Goal: Use online tool/utility: Utilize a website feature to perform a specific function

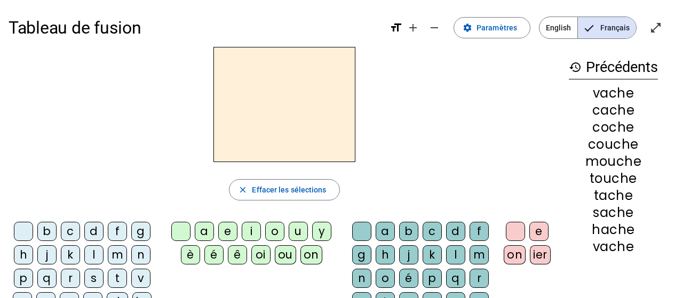
scroll to position [43, 0]
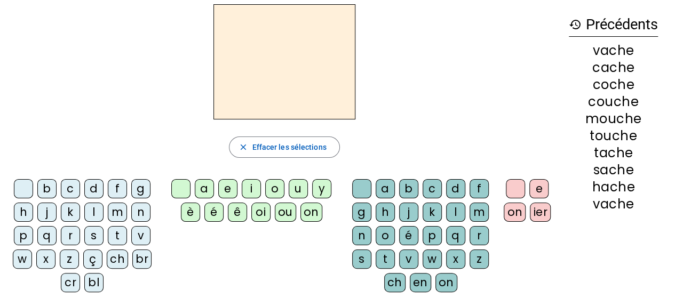
click at [272, 194] on div "o" at bounding box center [274, 188] width 19 height 19
click at [273, 190] on div "o" at bounding box center [274, 188] width 19 height 19
click at [273, 188] on div "o" at bounding box center [274, 188] width 19 height 19
click at [273, 187] on div "o" at bounding box center [274, 188] width 19 height 19
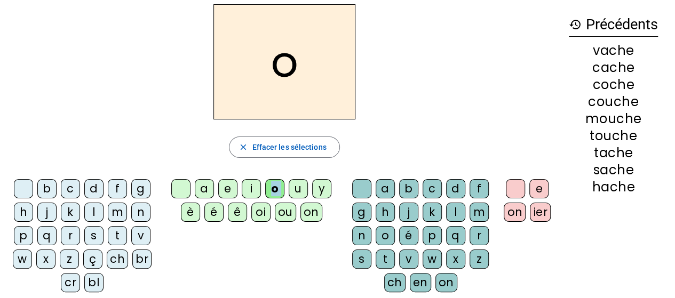
click at [273, 187] on div "o" at bounding box center [274, 188] width 19 height 19
drag, startPoint x: 294, startPoint y: 187, endPoint x: 320, endPoint y: 192, distance: 26.6
click at [308, 190] on letter-bubble "u" at bounding box center [300, 190] width 23 height 23
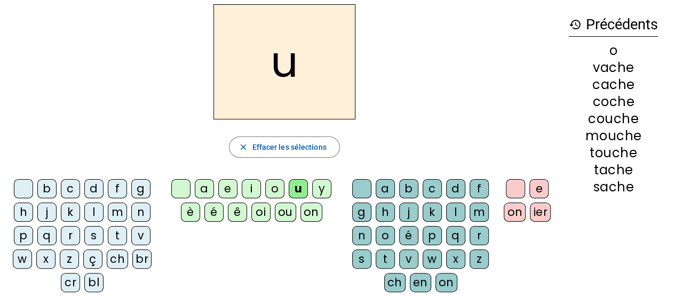
drag, startPoint x: 332, startPoint y: 193, endPoint x: 320, endPoint y: 194, distance: 11.3
click at [332, 193] on letter-bubble "y" at bounding box center [323, 190] width 23 height 23
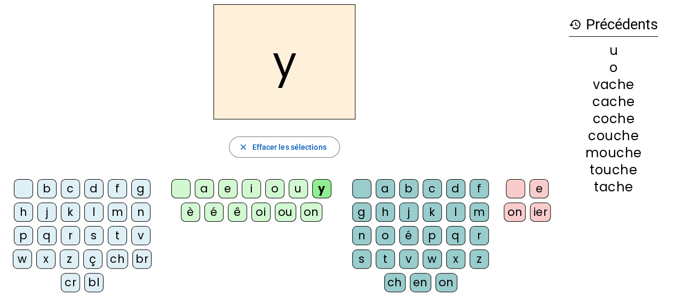
click at [319, 188] on div "y" at bounding box center [321, 188] width 19 height 19
drag, startPoint x: 312, startPoint y: 209, endPoint x: 272, endPoint y: 210, distance: 39.5
click at [312, 210] on div "on" at bounding box center [312, 212] width 22 height 19
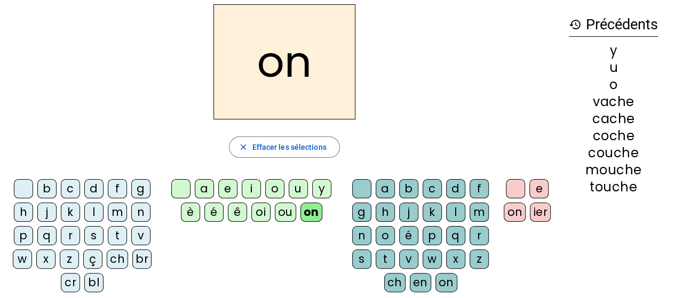
drag, startPoint x: 280, startPoint y: 210, endPoint x: 268, endPoint y: 212, distance: 11.9
click at [280, 211] on div "ou" at bounding box center [285, 212] width 21 height 19
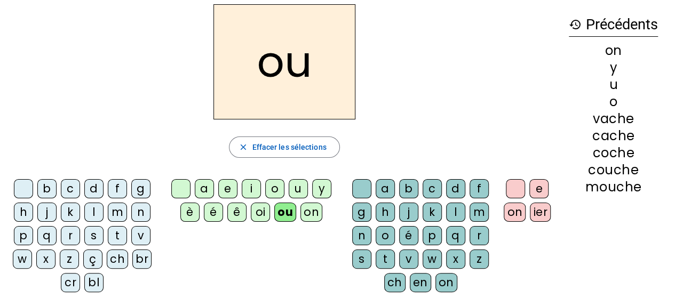
drag, startPoint x: 264, startPoint y: 212, endPoint x: 255, endPoint y: 195, distance: 19.3
click at [264, 212] on div "oi" at bounding box center [260, 212] width 19 height 19
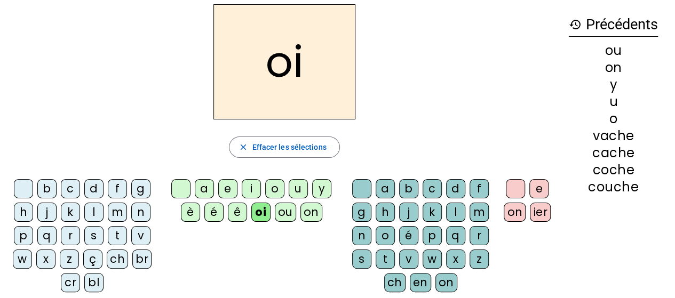
drag, startPoint x: 250, startPoint y: 186, endPoint x: 248, endPoint y: 197, distance: 11.5
click at [251, 189] on div "i" at bounding box center [251, 188] width 19 height 19
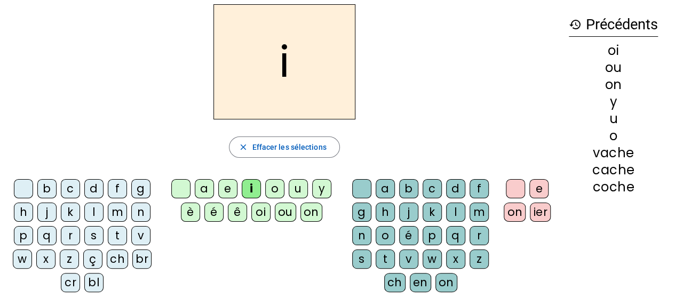
click at [243, 208] on div "ê" at bounding box center [237, 212] width 19 height 19
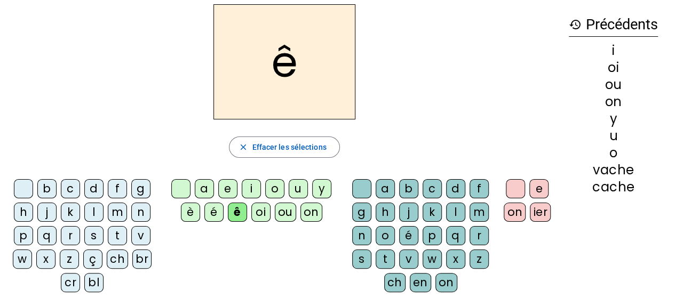
drag, startPoint x: 227, startPoint y: 193, endPoint x: 223, endPoint y: 202, distance: 9.6
click at [227, 193] on div "e" at bounding box center [227, 188] width 19 height 19
click at [215, 216] on div "é" at bounding box center [214, 212] width 19 height 19
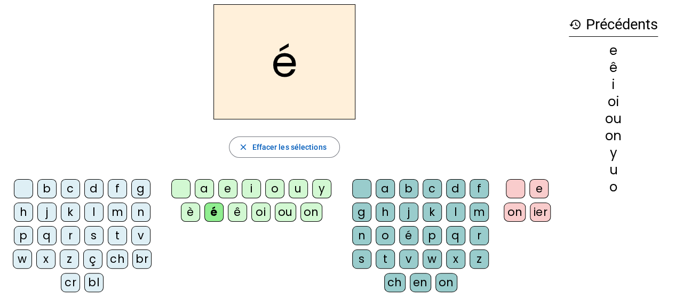
click at [189, 186] on div at bounding box center [180, 188] width 19 height 19
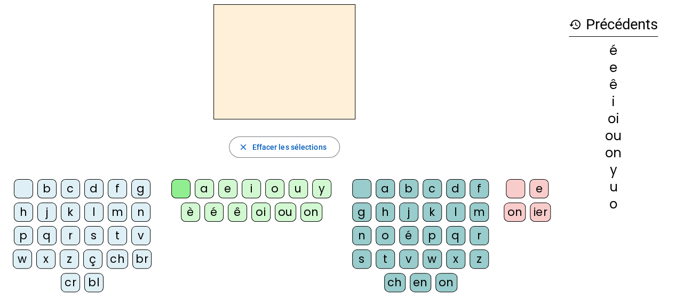
click at [181, 190] on div at bounding box center [180, 188] width 19 height 19
click at [139, 235] on div "v" at bounding box center [140, 235] width 19 height 19
click at [203, 187] on div "a" at bounding box center [204, 188] width 19 height 19
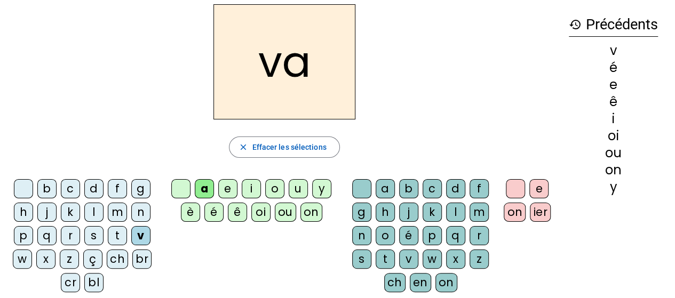
click at [394, 282] on div "ch" at bounding box center [394, 282] width 21 height 19
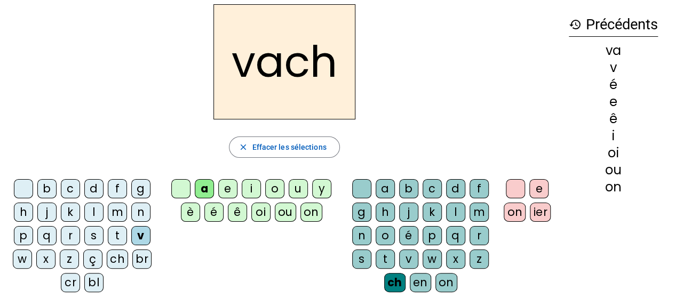
click at [517, 190] on div at bounding box center [515, 188] width 19 height 19
click at [533, 193] on div "e" at bounding box center [539, 188] width 19 height 19
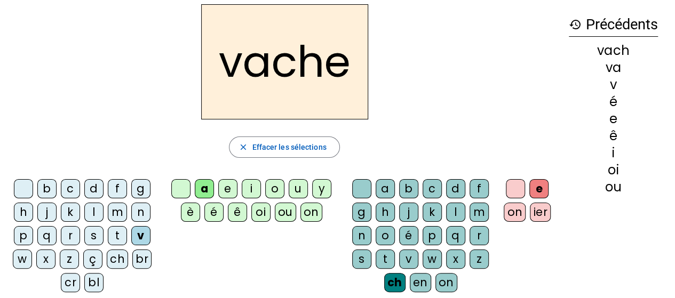
click at [22, 213] on div "h" at bounding box center [23, 212] width 19 height 19
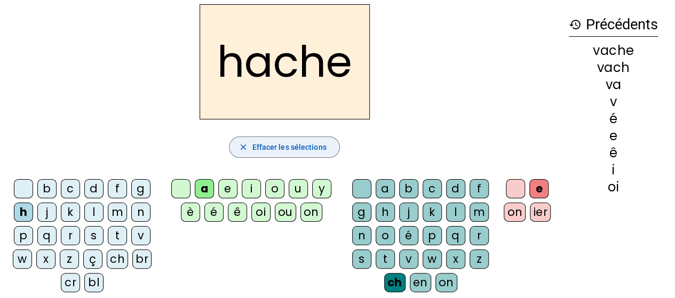
click at [245, 148] on mat-icon "close" at bounding box center [243, 148] width 10 height 10
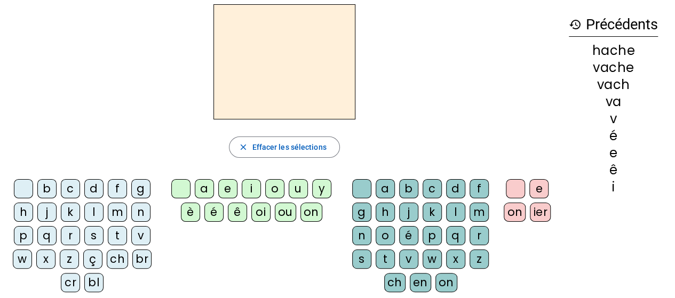
click at [90, 232] on div "s" at bounding box center [93, 235] width 19 height 19
click at [380, 187] on div "a" at bounding box center [385, 188] width 19 height 19
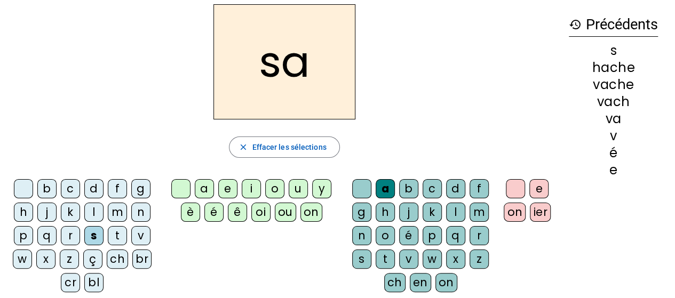
click at [200, 188] on div "a" at bounding box center [204, 188] width 19 height 19
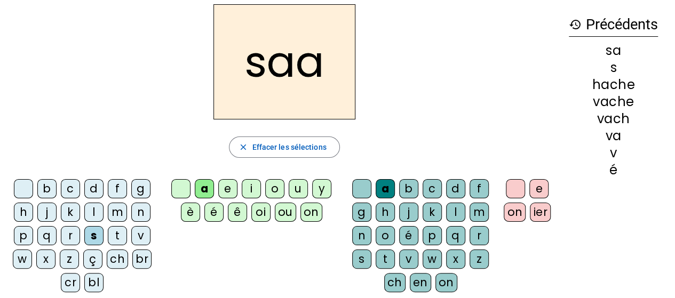
click at [355, 191] on div at bounding box center [361, 188] width 19 height 19
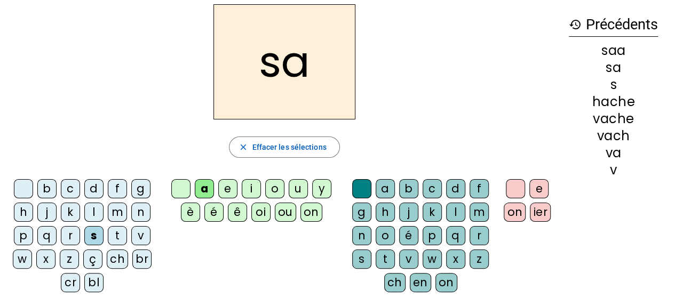
click at [391, 282] on div "ch" at bounding box center [394, 282] width 21 height 19
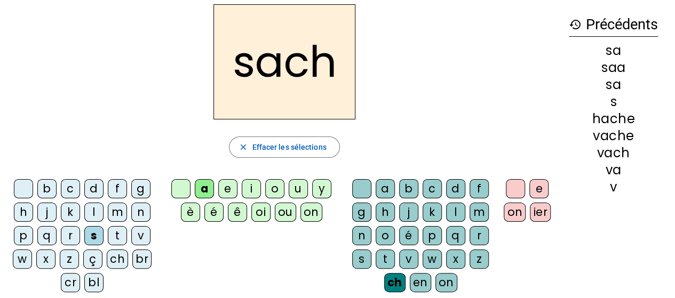
click at [535, 187] on div "e" at bounding box center [539, 188] width 19 height 19
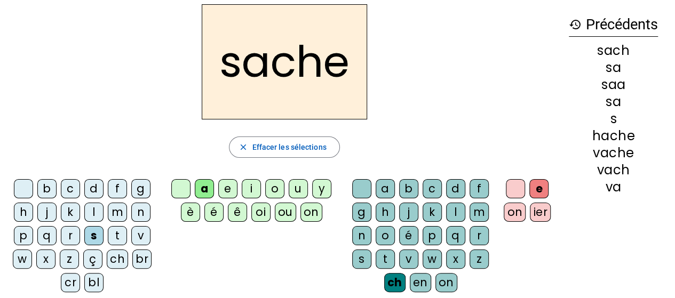
click at [114, 232] on div "t" at bounding box center [117, 235] width 19 height 19
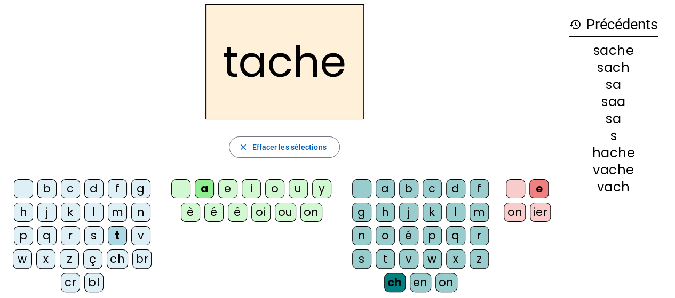
click at [294, 191] on div "u" at bounding box center [298, 188] width 19 height 19
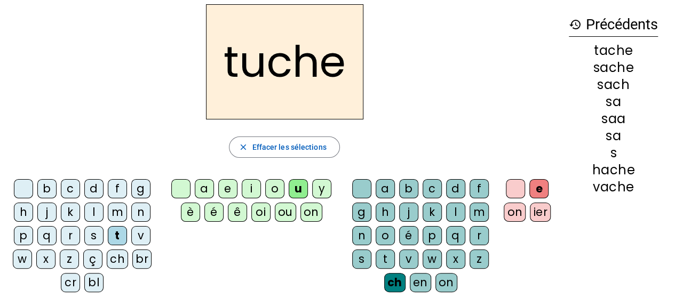
click at [274, 191] on div "o" at bounding box center [274, 188] width 19 height 19
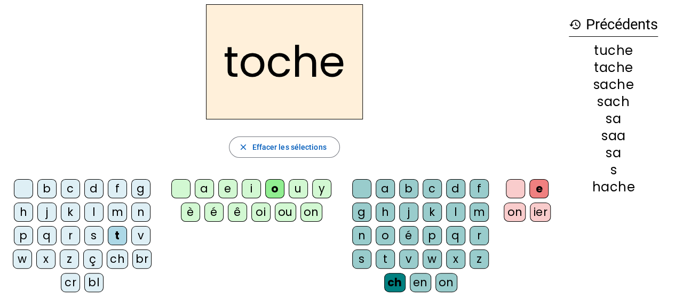
click at [287, 217] on div "ou" at bounding box center [285, 212] width 21 height 19
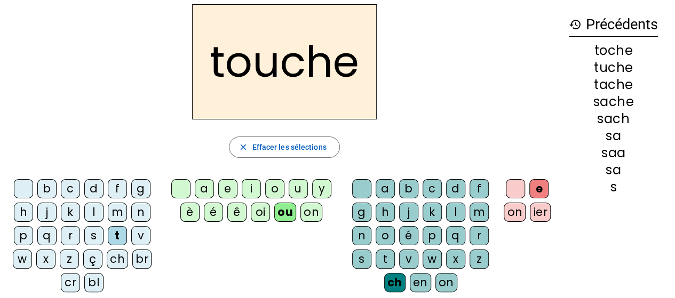
click at [69, 190] on div "c" at bounding box center [70, 188] width 19 height 19
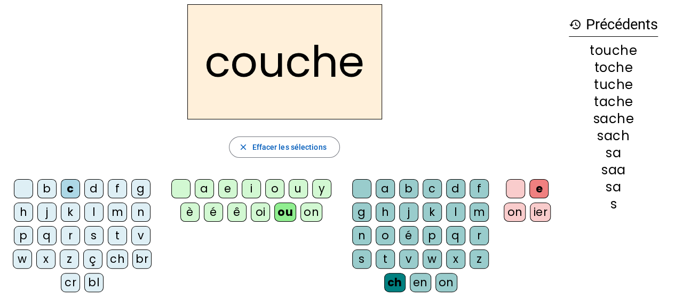
click at [279, 190] on div "o" at bounding box center [274, 188] width 19 height 19
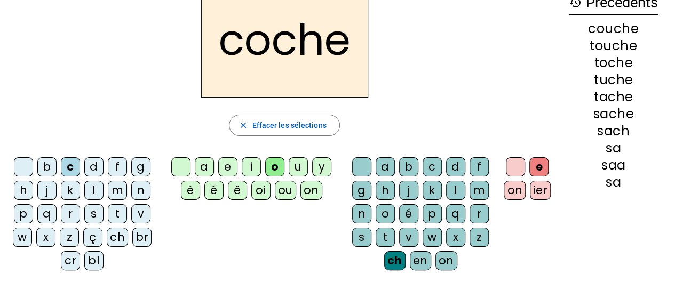
scroll to position [66, 0]
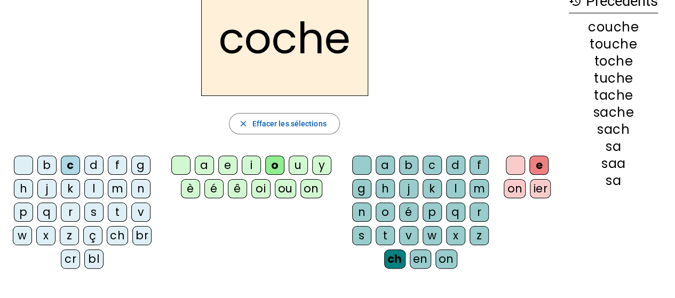
click at [204, 167] on div "a" at bounding box center [204, 165] width 19 height 19
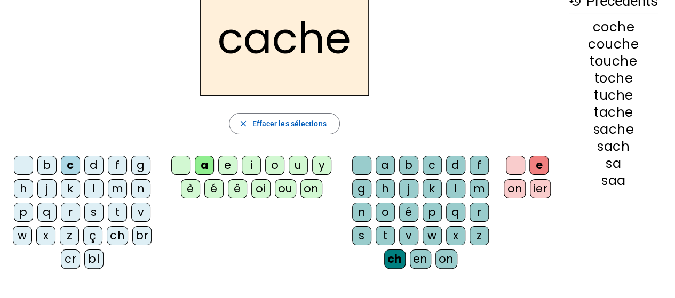
click at [136, 213] on div "v" at bounding box center [140, 212] width 19 height 19
